Goal: Information Seeking & Learning: Learn about a topic

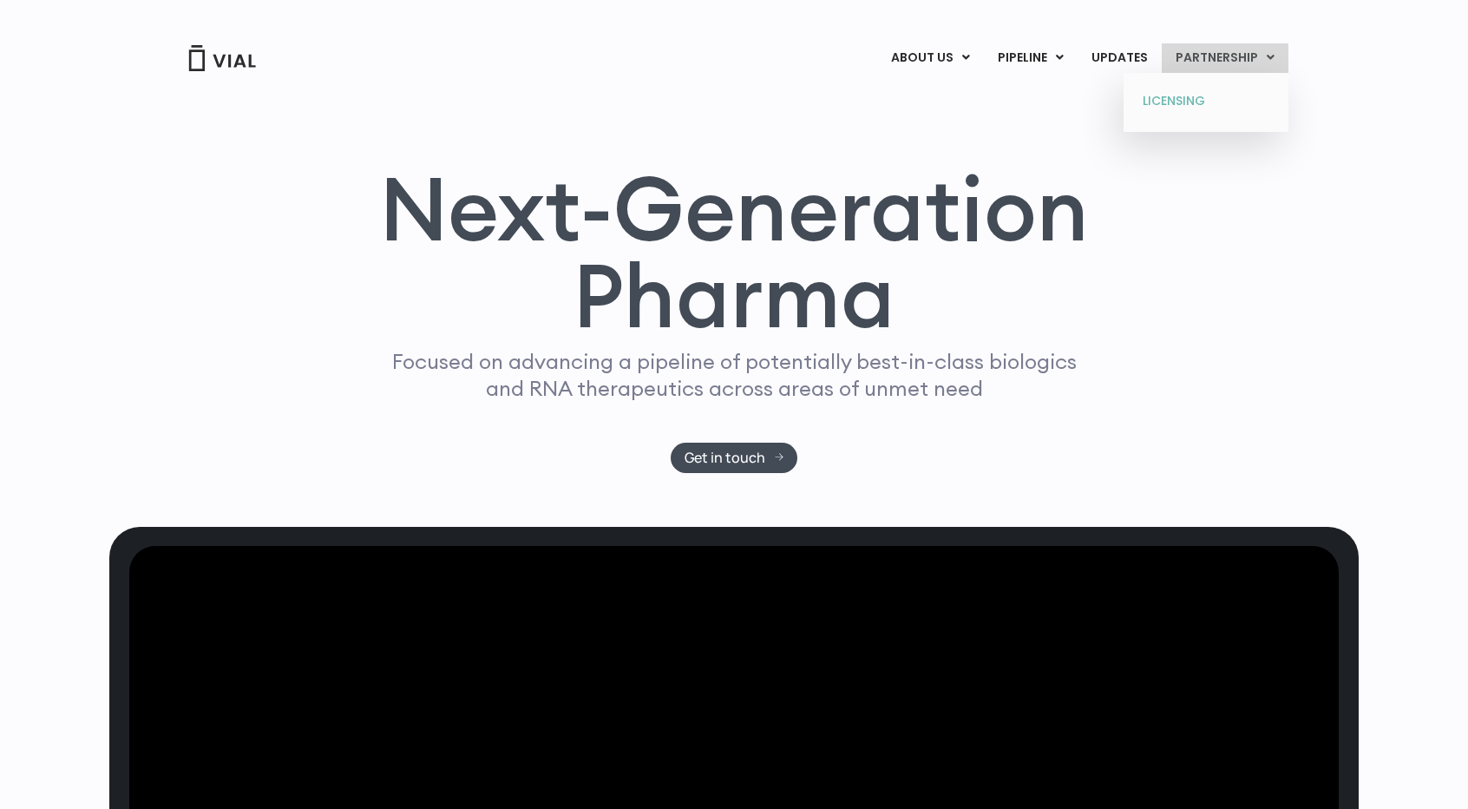
click at [1204, 102] on link "LICENSING" at bounding box center [1206, 102] width 152 height 28
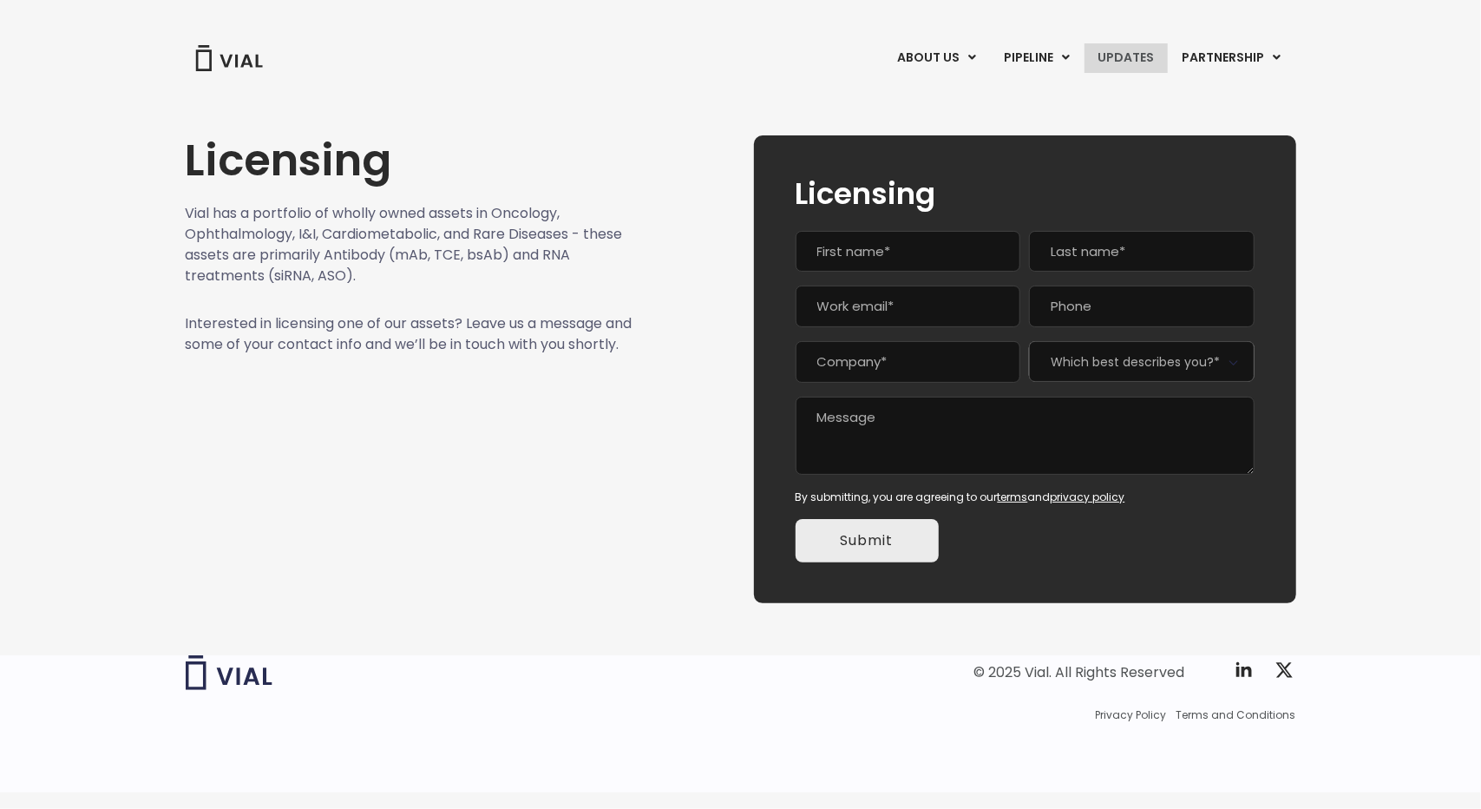
click at [1117, 58] on link "UPDATES" at bounding box center [1125, 57] width 83 height 29
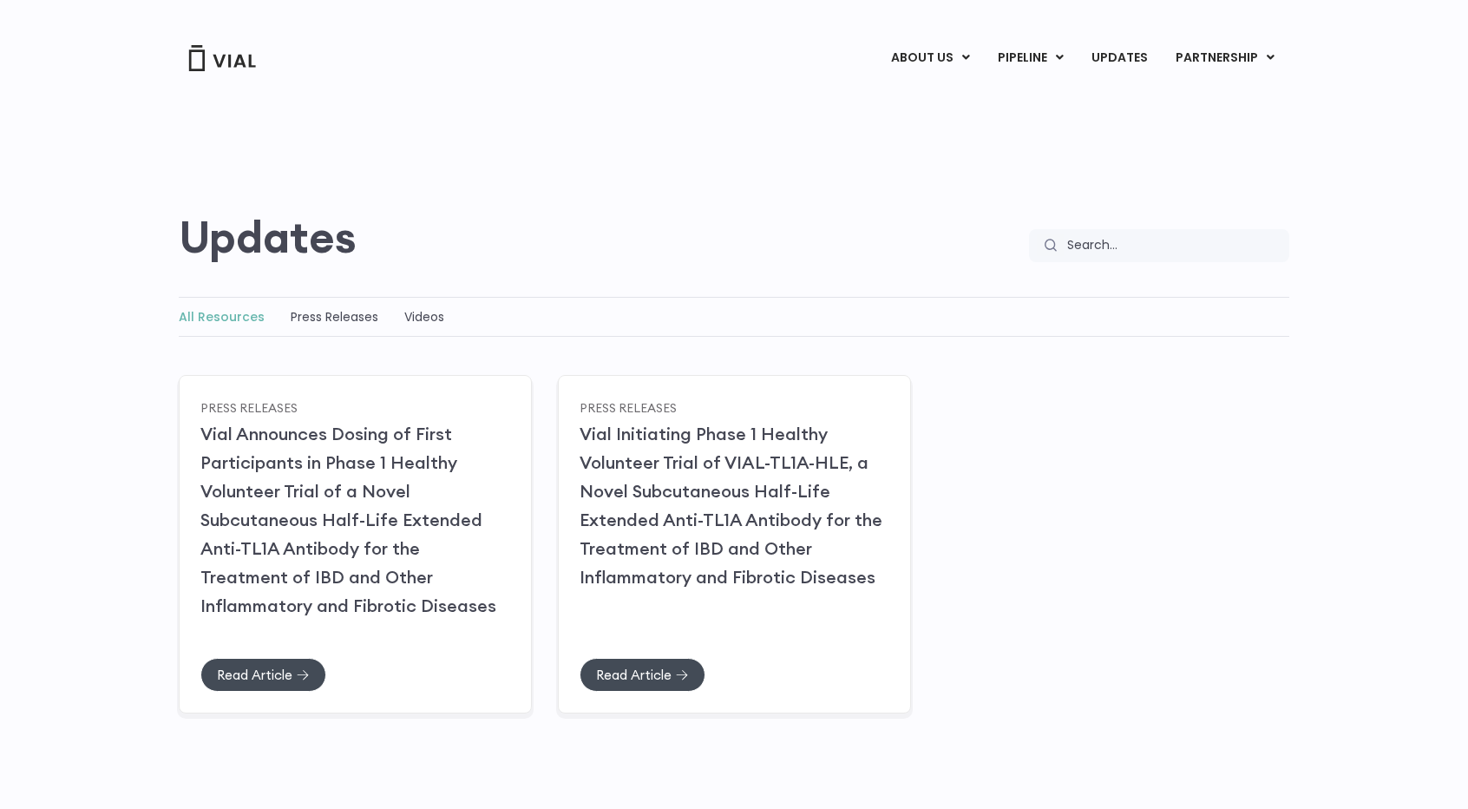
click at [1117, 58] on link "UPDATES" at bounding box center [1118, 57] width 83 height 29
click at [318, 320] on link "Press Releases" at bounding box center [335, 316] width 88 height 17
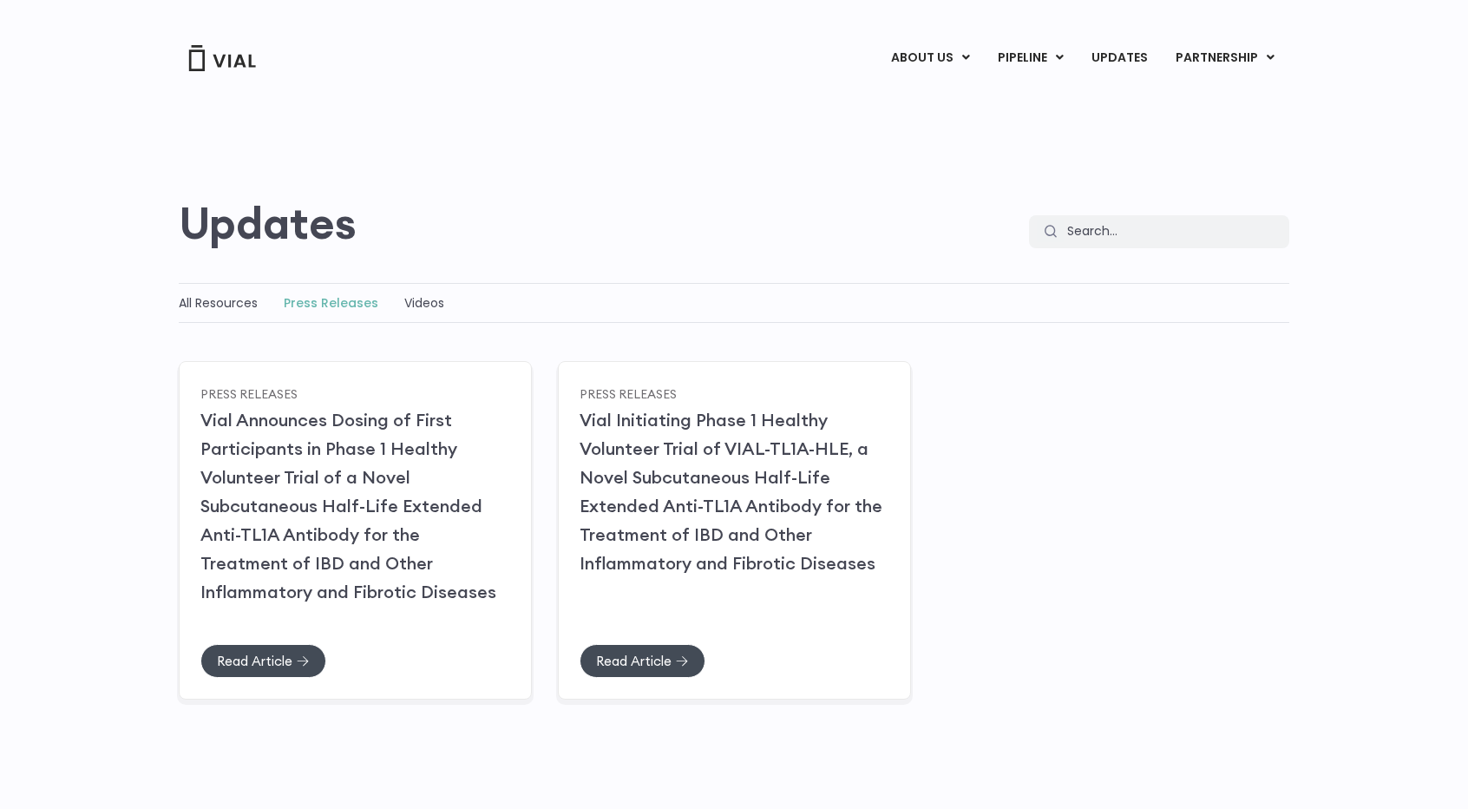
click at [319, 300] on link "Press Releases" at bounding box center [331, 302] width 95 height 17
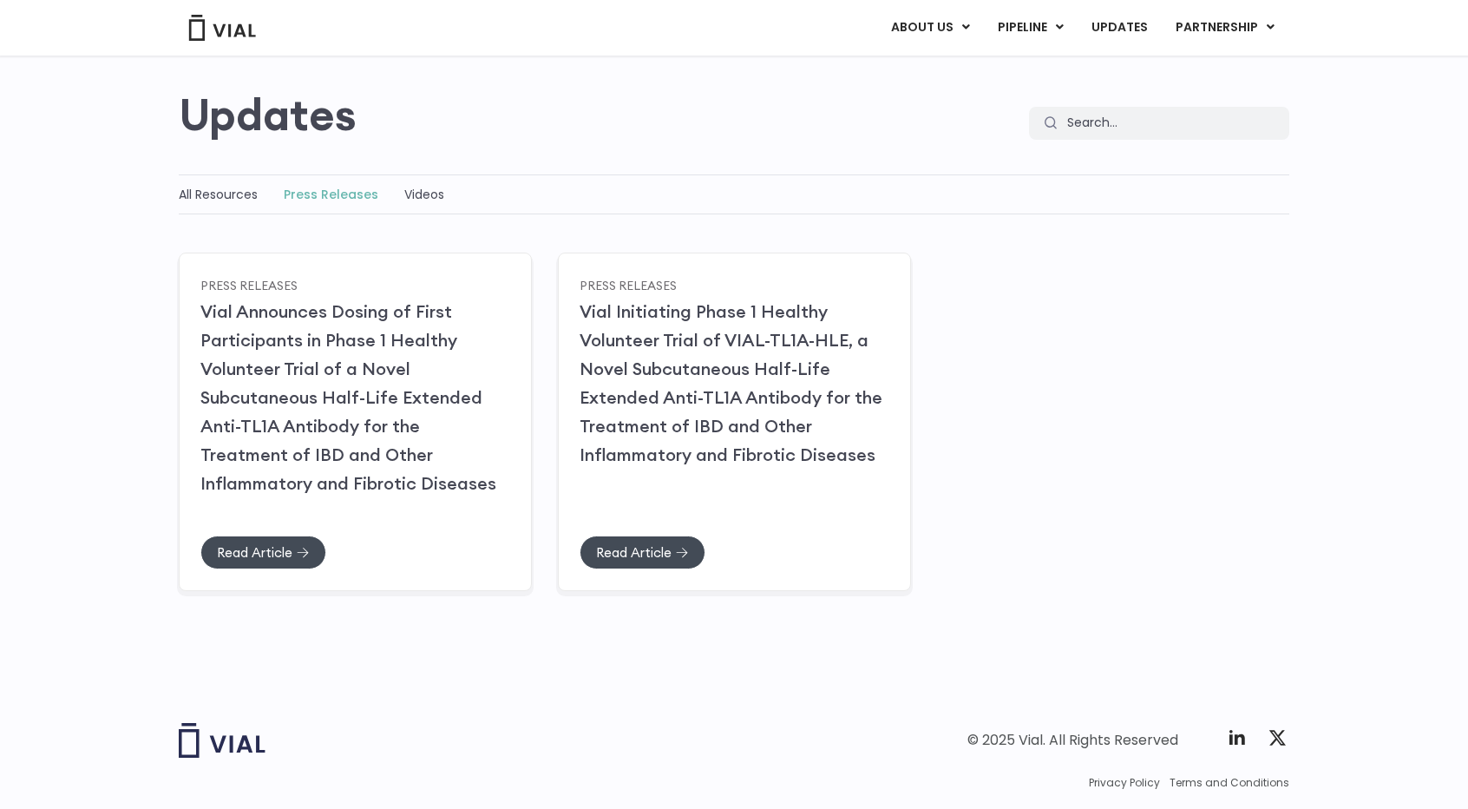
scroll to position [157, 0]
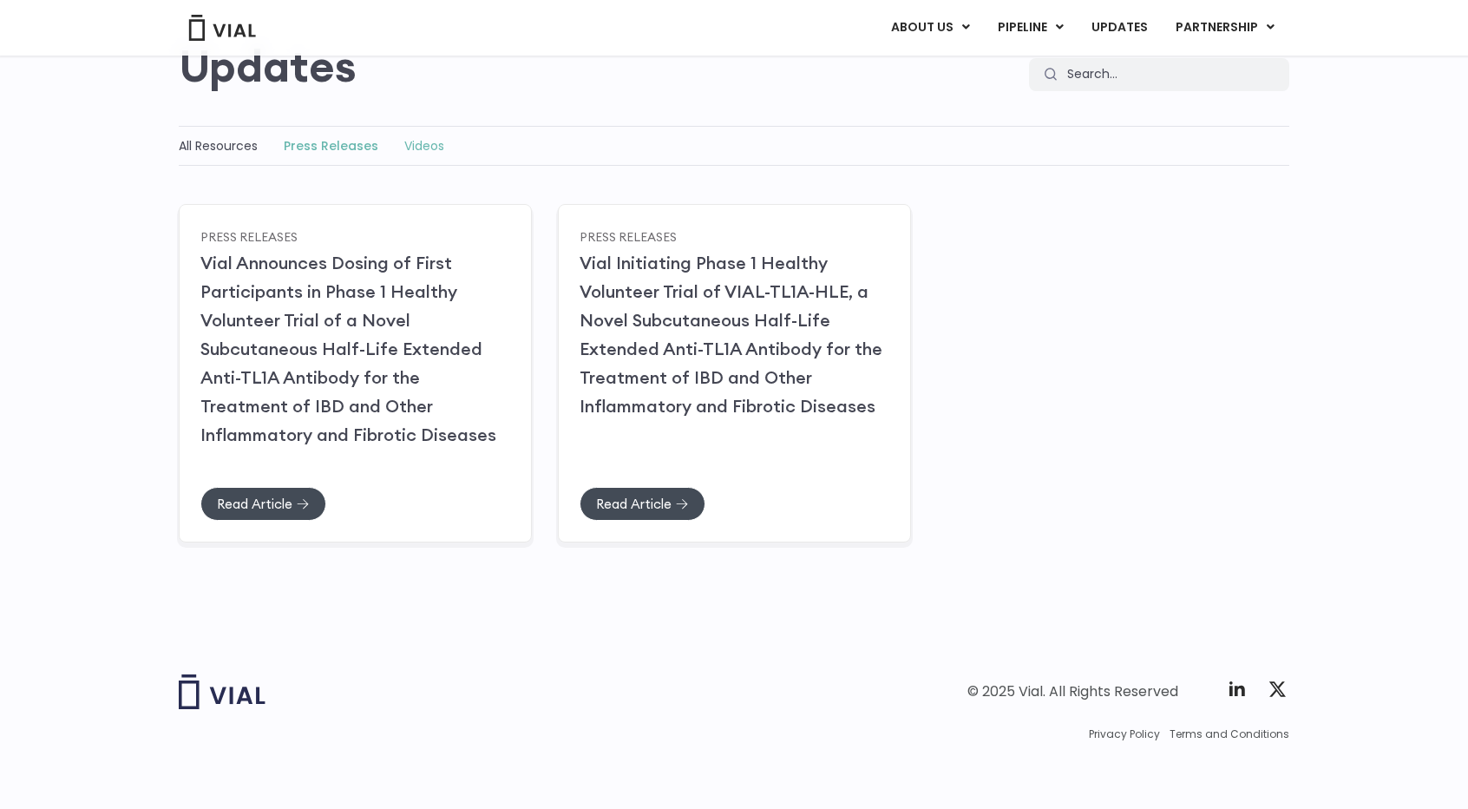
click at [424, 144] on link "Videos" at bounding box center [424, 145] width 40 height 17
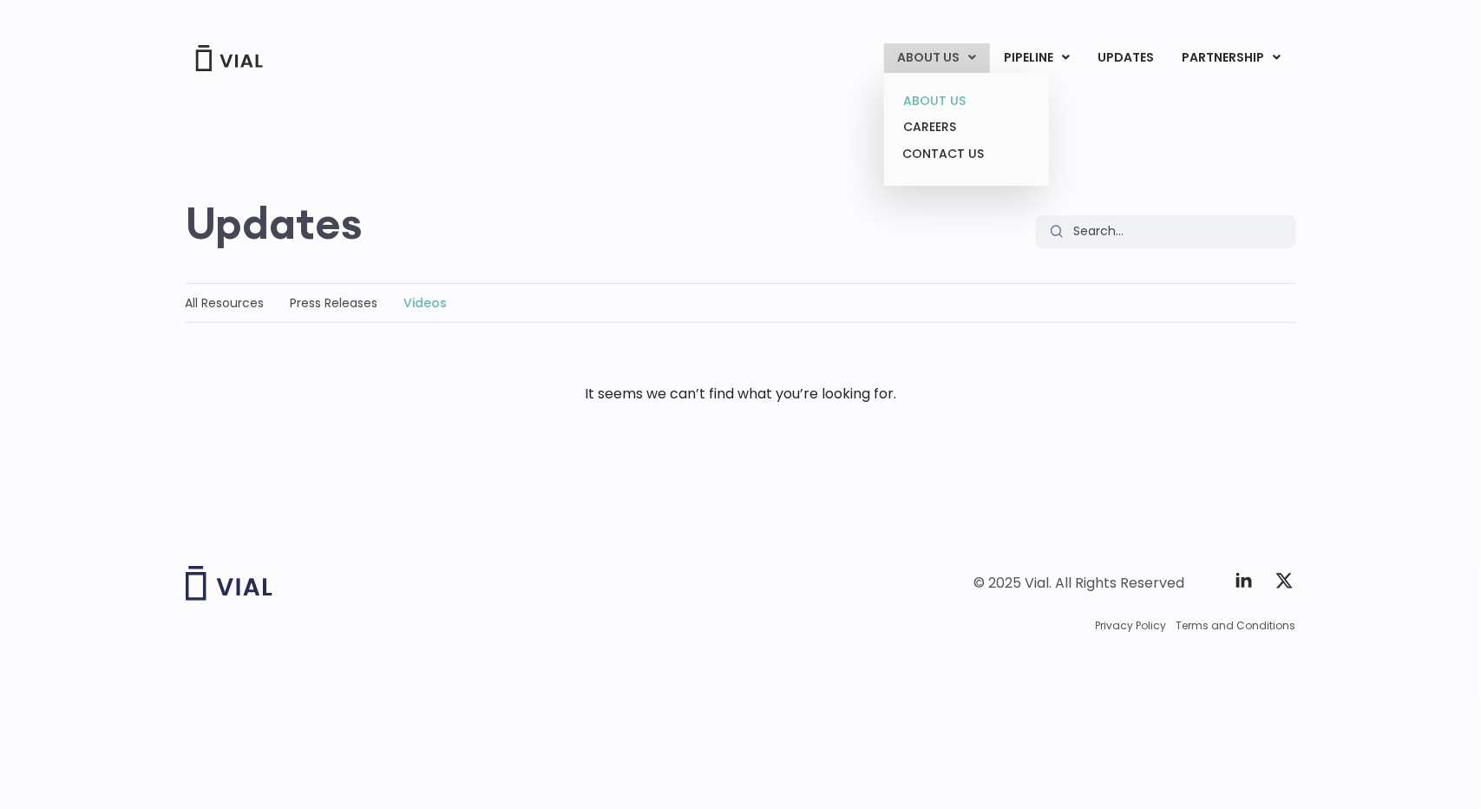
click at [940, 100] on link "ABOUT US" at bounding box center [966, 101] width 152 height 27
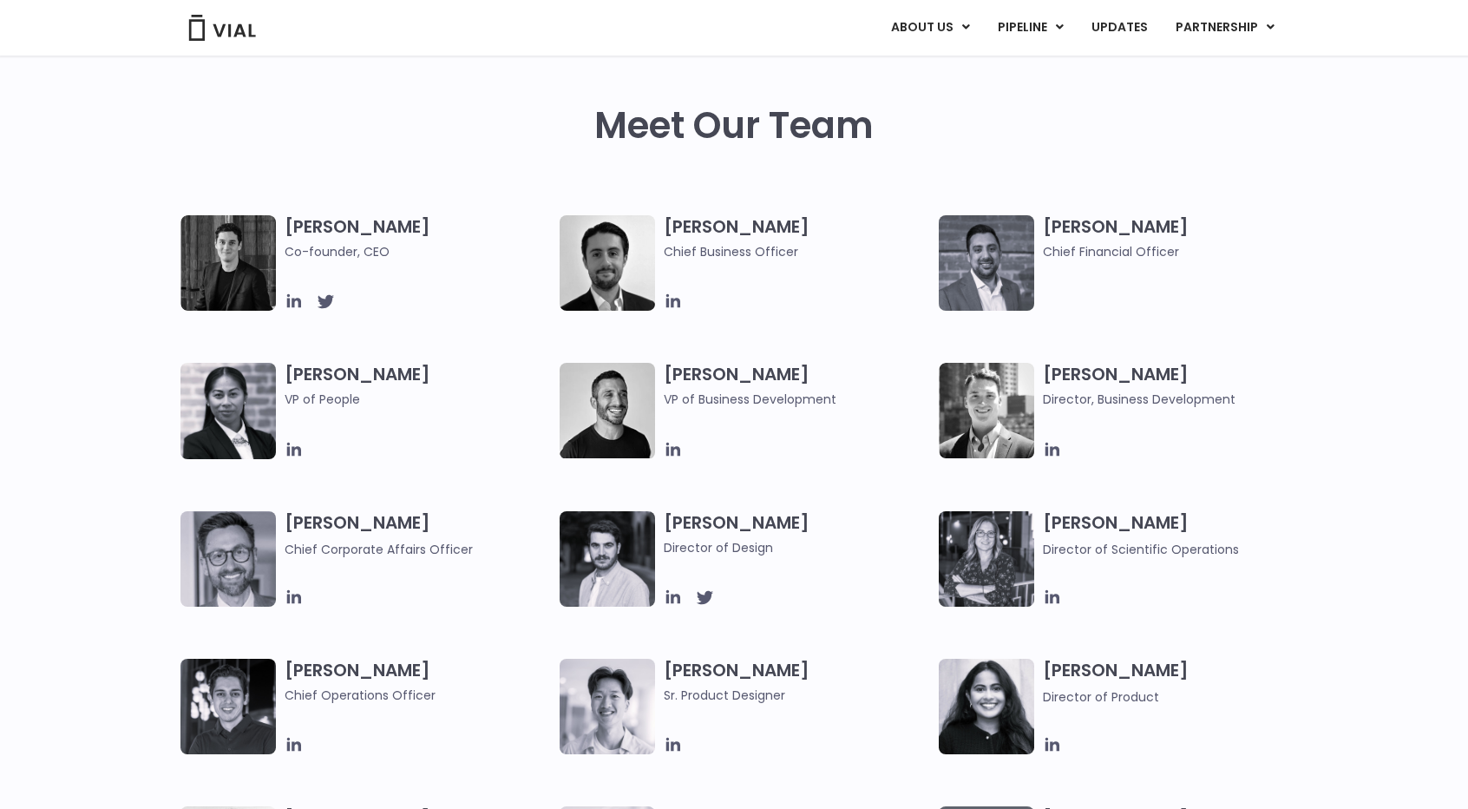
scroll to position [803, 0]
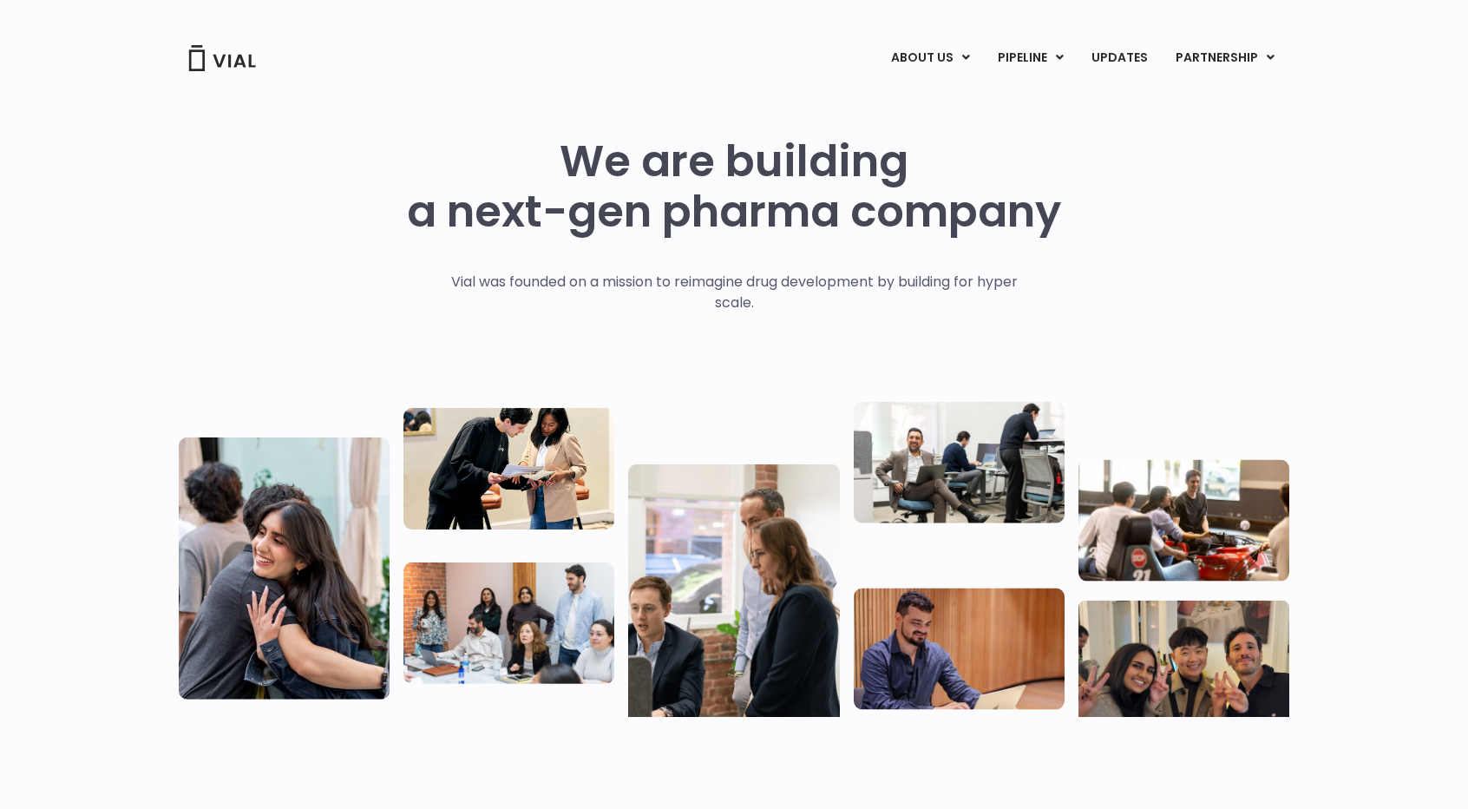
click at [1144, 667] on img at bounding box center [1183, 662] width 211 height 126
click at [1147, 662] on img at bounding box center [1183, 662] width 211 height 126
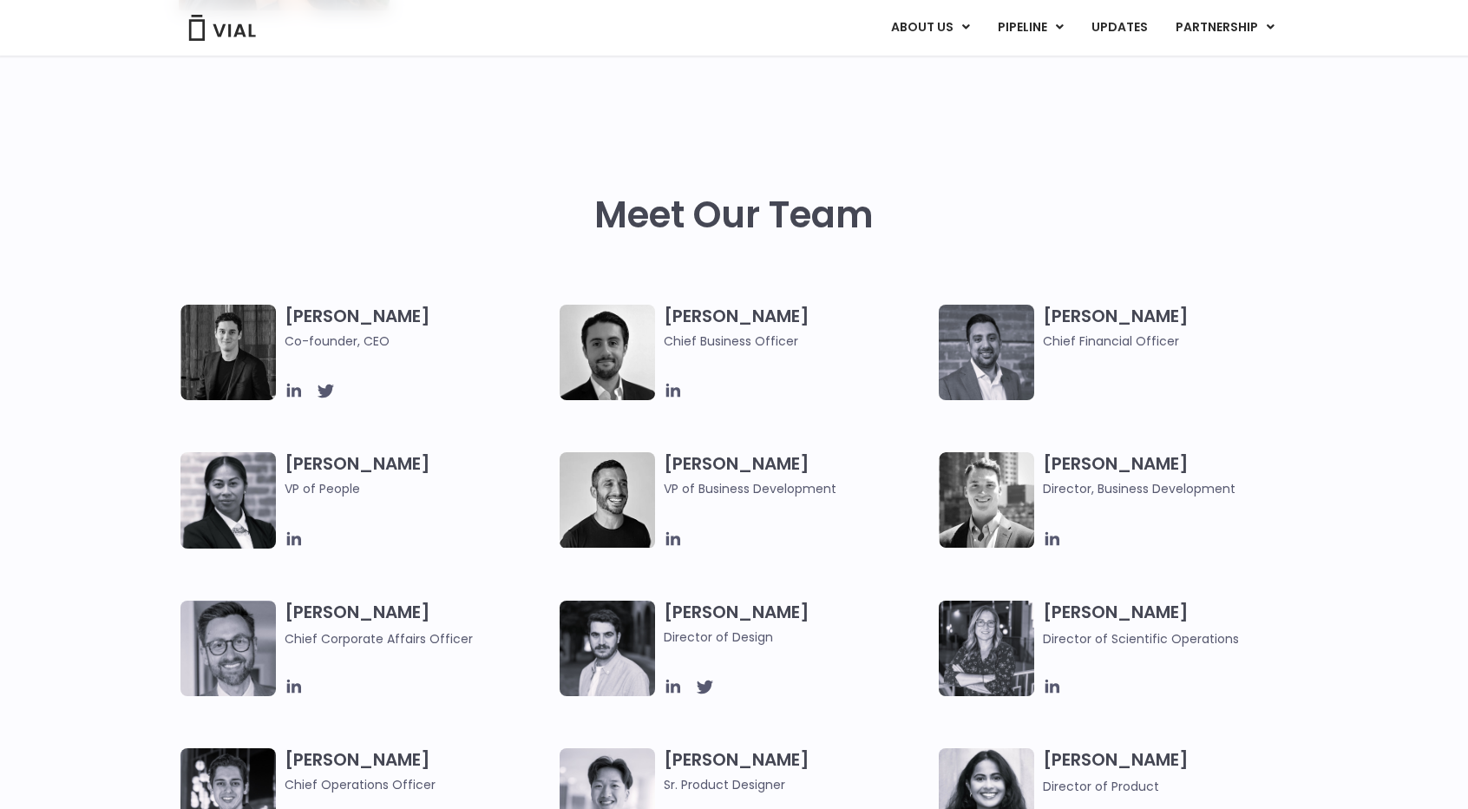
scroll to position [795, 0]
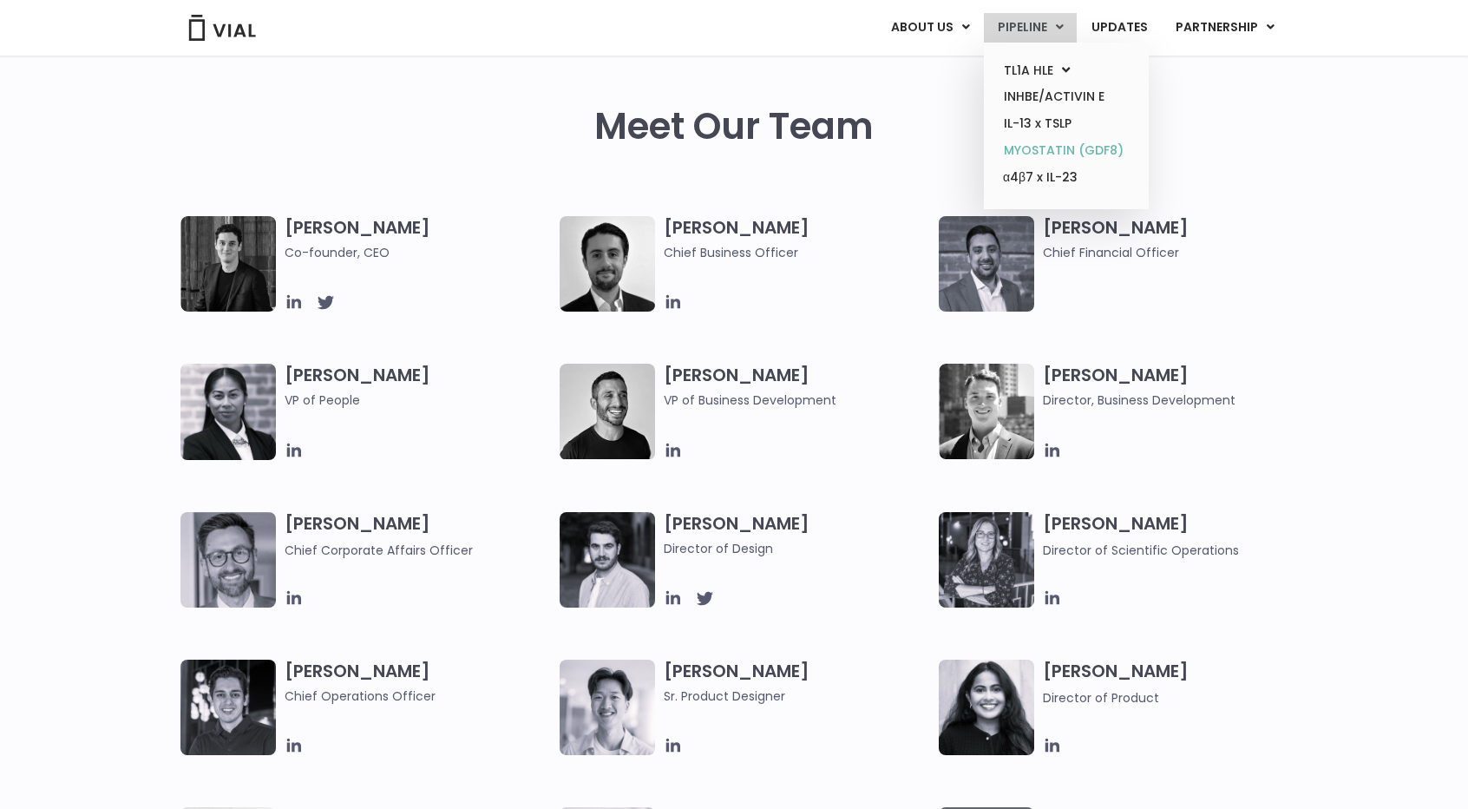
click at [1059, 148] on link "MYOSTATIN (GDF8)" at bounding box center [1066, 150] width 152 height 27
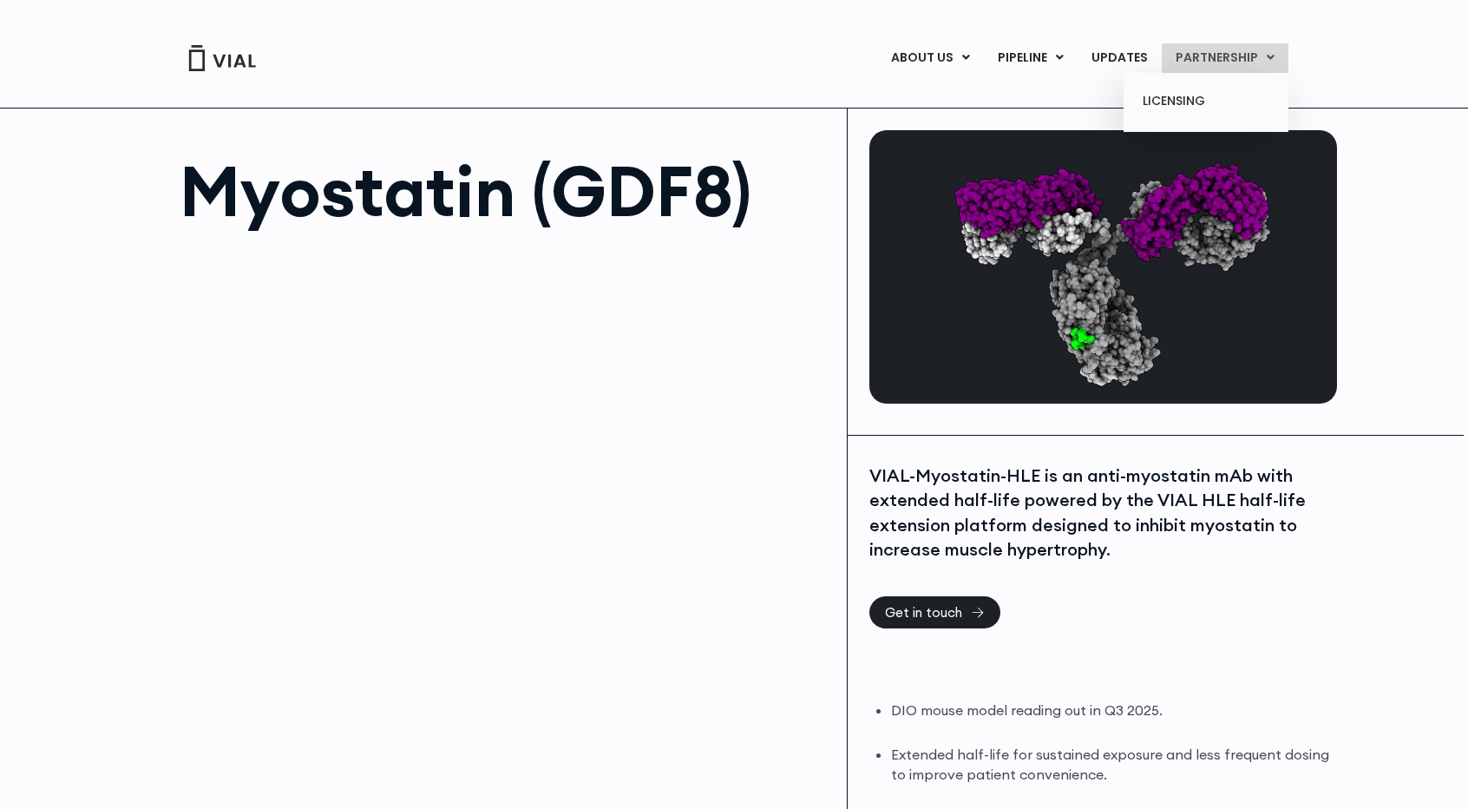
click at [1265, 58] on link "PARTNERSHIP" at bounding box center [1225, 57] width 127 height 29
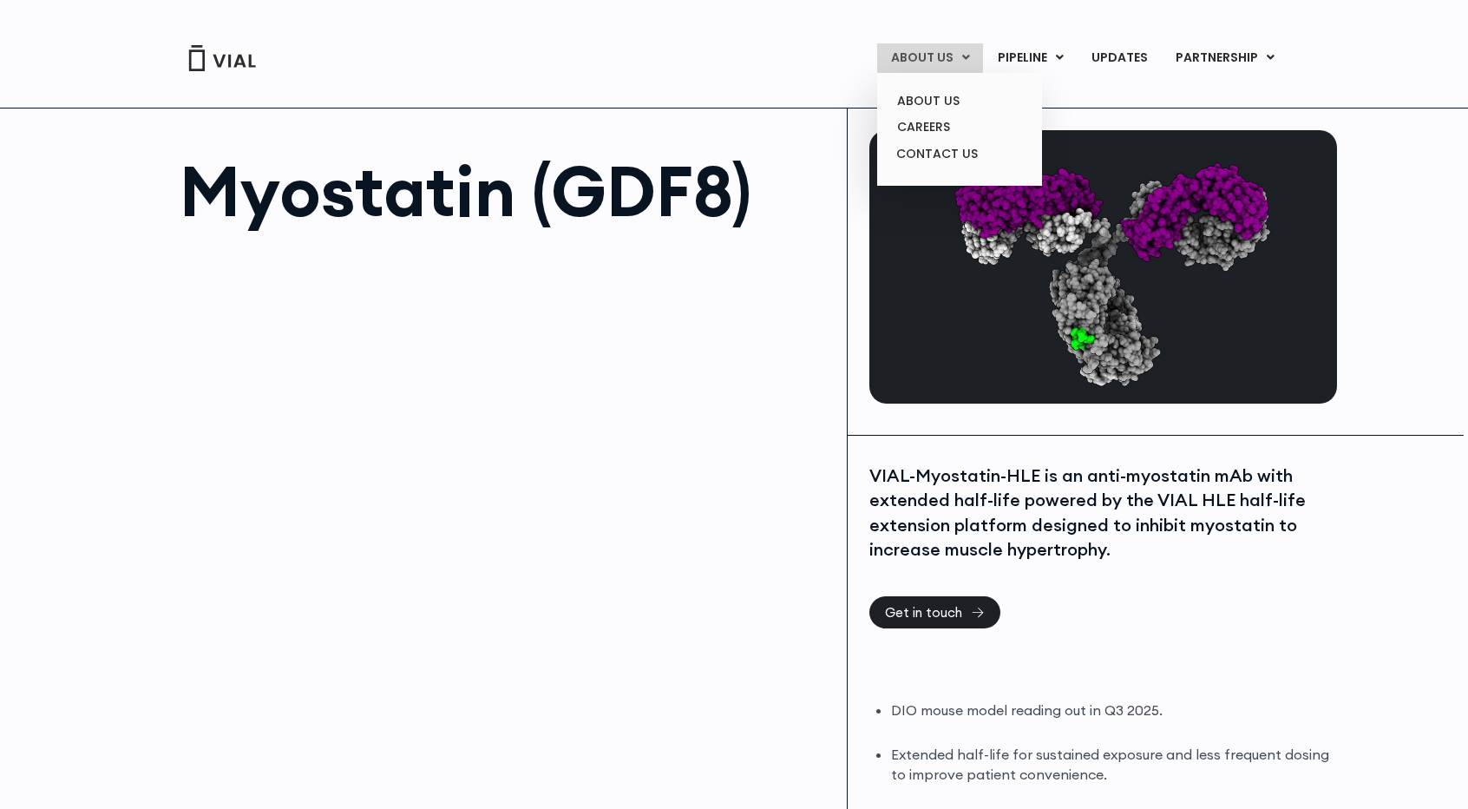
click at [957, 60] on link "ABOUT US" at bounding box center [930, 57] width 106 height 29
click at [953, 98] on link "ABOUT US" at bounding box center [959, 101] width 152 height 27
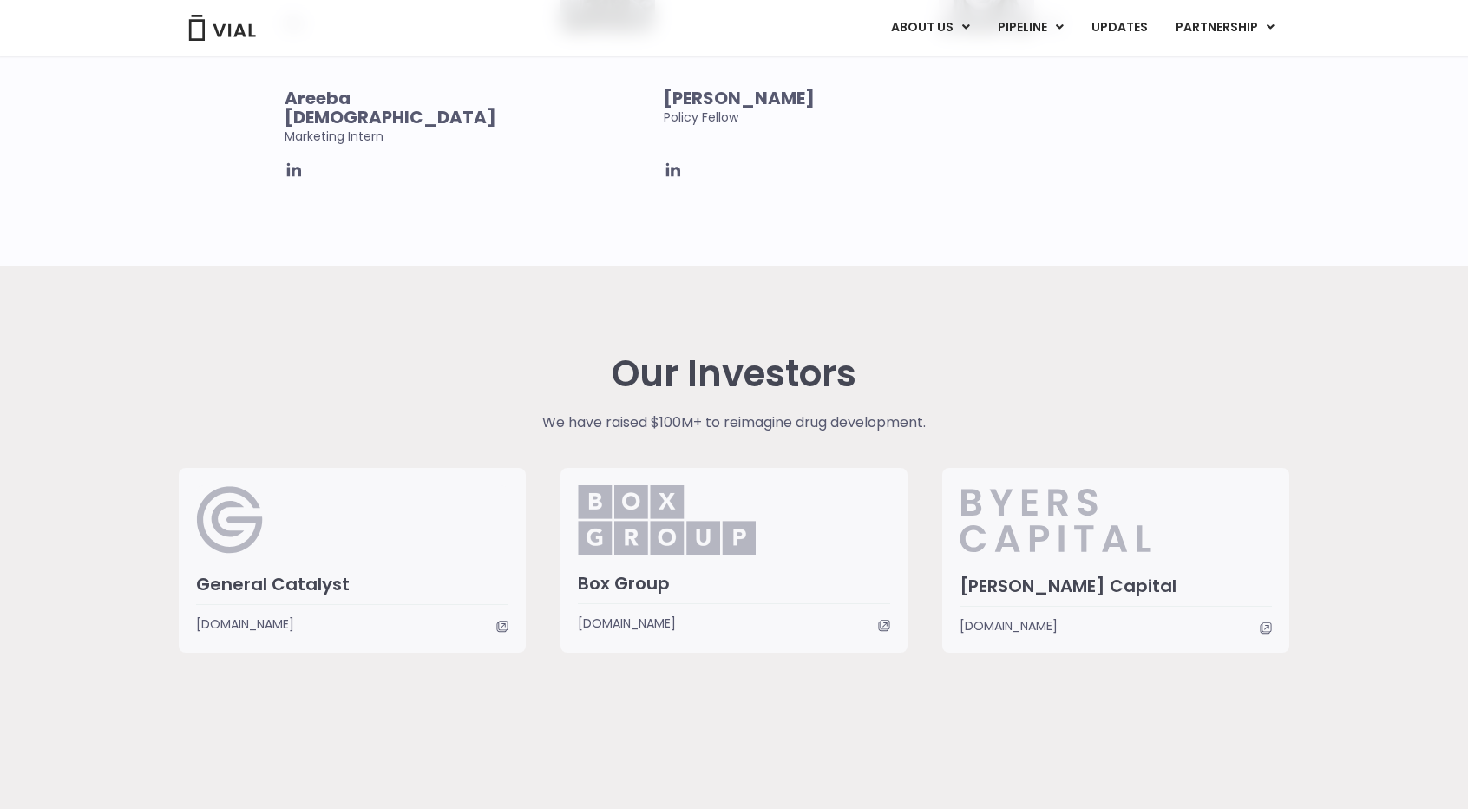
scroll to position [3677, 0]
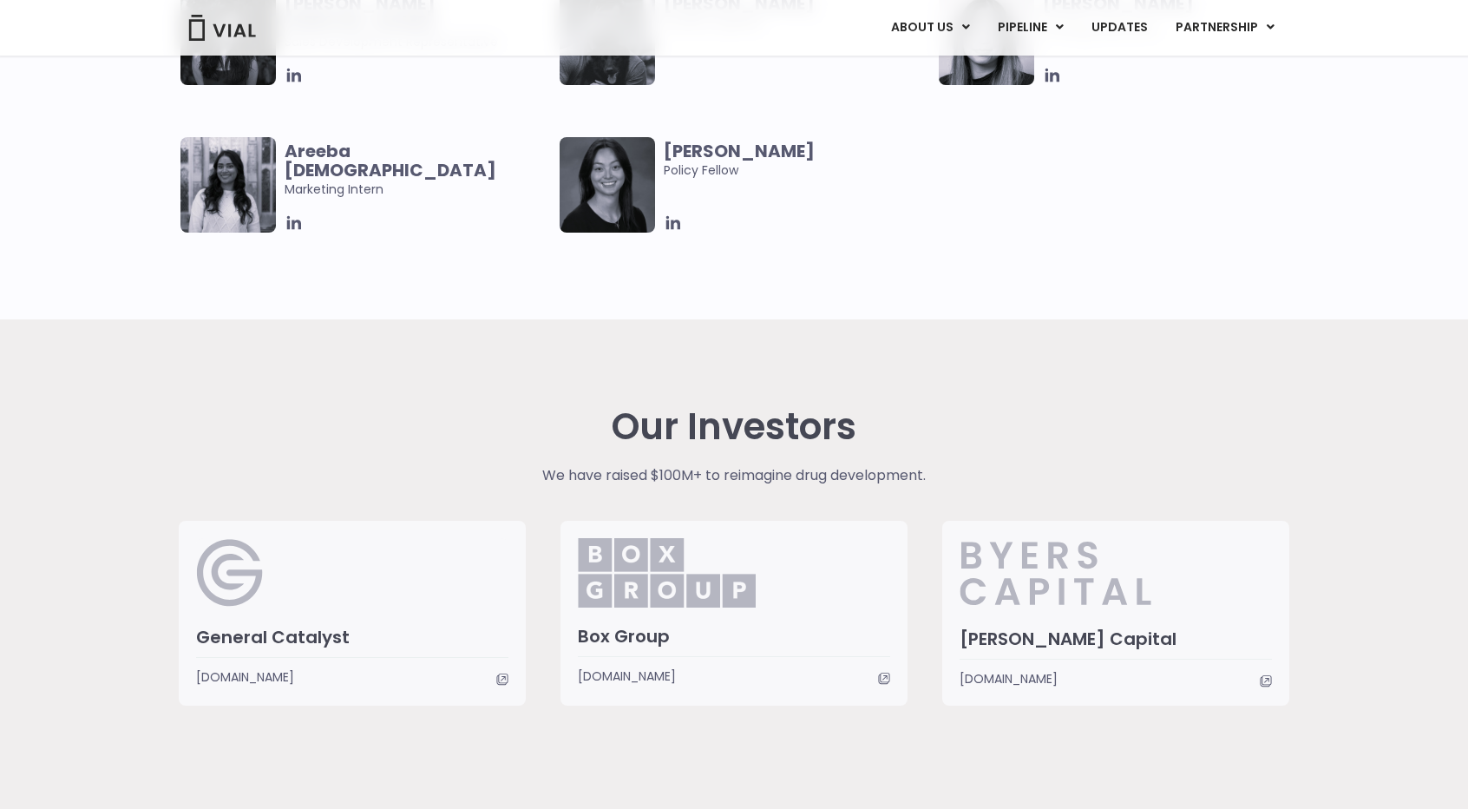
click at [1034, 632] on h3 "[PERSON_NAME] Capital" at bounding box center [1116, 638] width 312 height 23
click at [315, 657] on span at bounding box center [352, 657] width 312 height 1
click at [644, 568] on img at bounding box center [667, 572] width 178 height 69
